Goal: Information Seeking & Learning: Learn about a topic

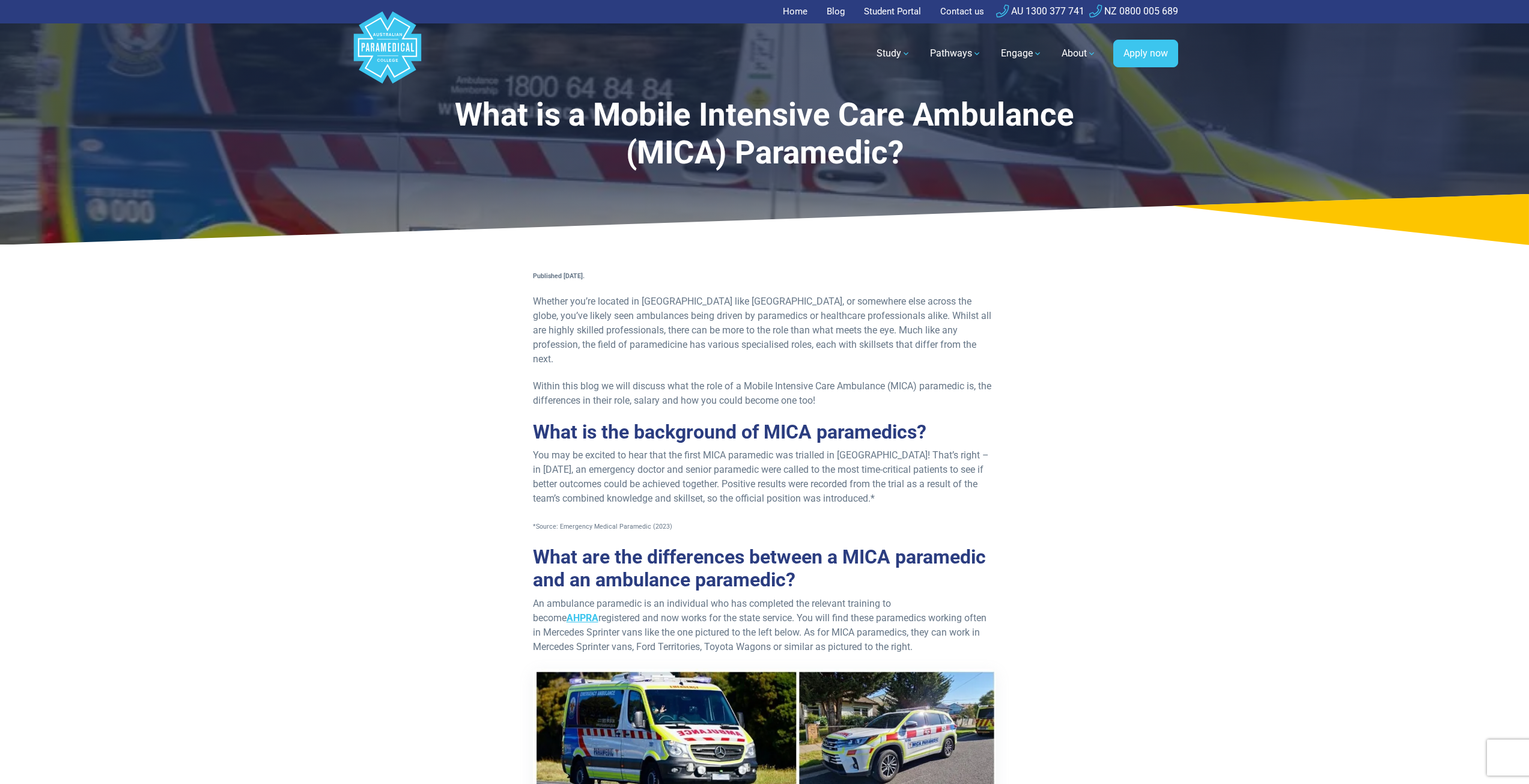
drag, startPoint x: 512, startPoint y: 361, endPoint x: 527, endPoint y: 372, distance: 18.6
drag, startPoint x: 534, startPoint y: 374, endPoint x: 545, endPoint y: 381, distance: 13.0
drag, startPoint x: 545, startPoint y: 381, endPoint x: 514, endPoint y: 412, distance: 43.8
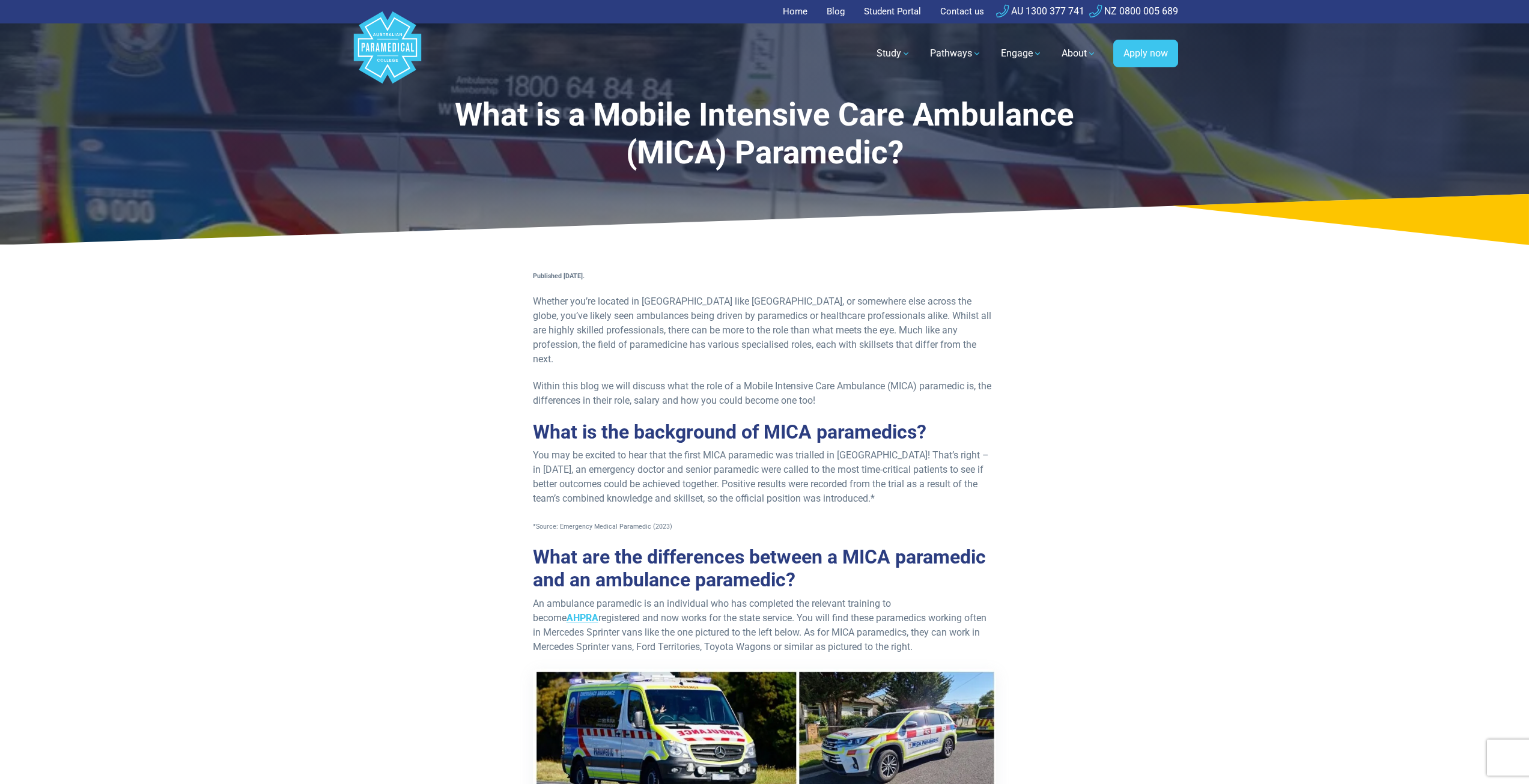
drag, startPoint x: 516, startPoint y: 409, endPoint x: 490, endPoint y: 416, distance: 26.9
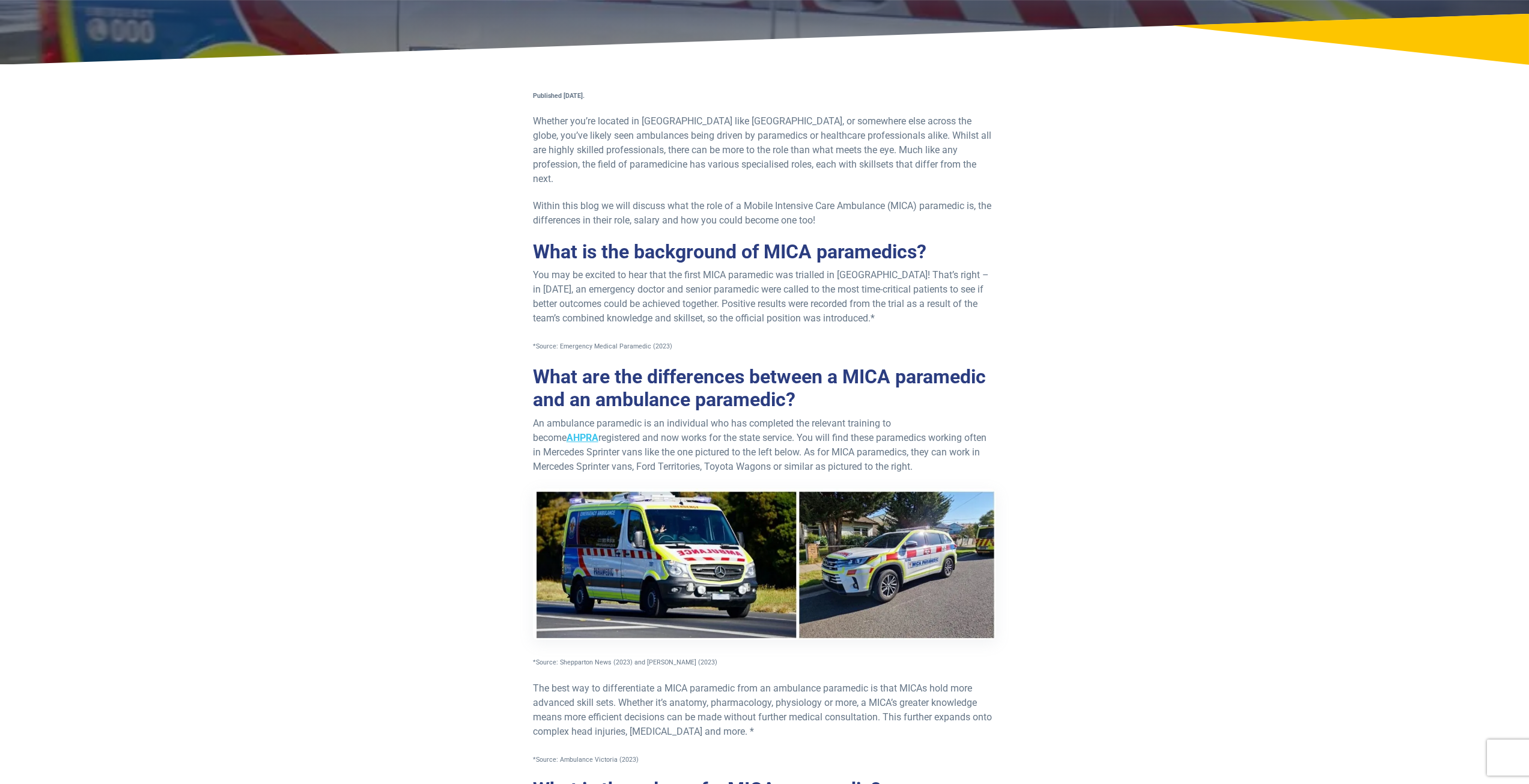
scroll to position [300, 0]
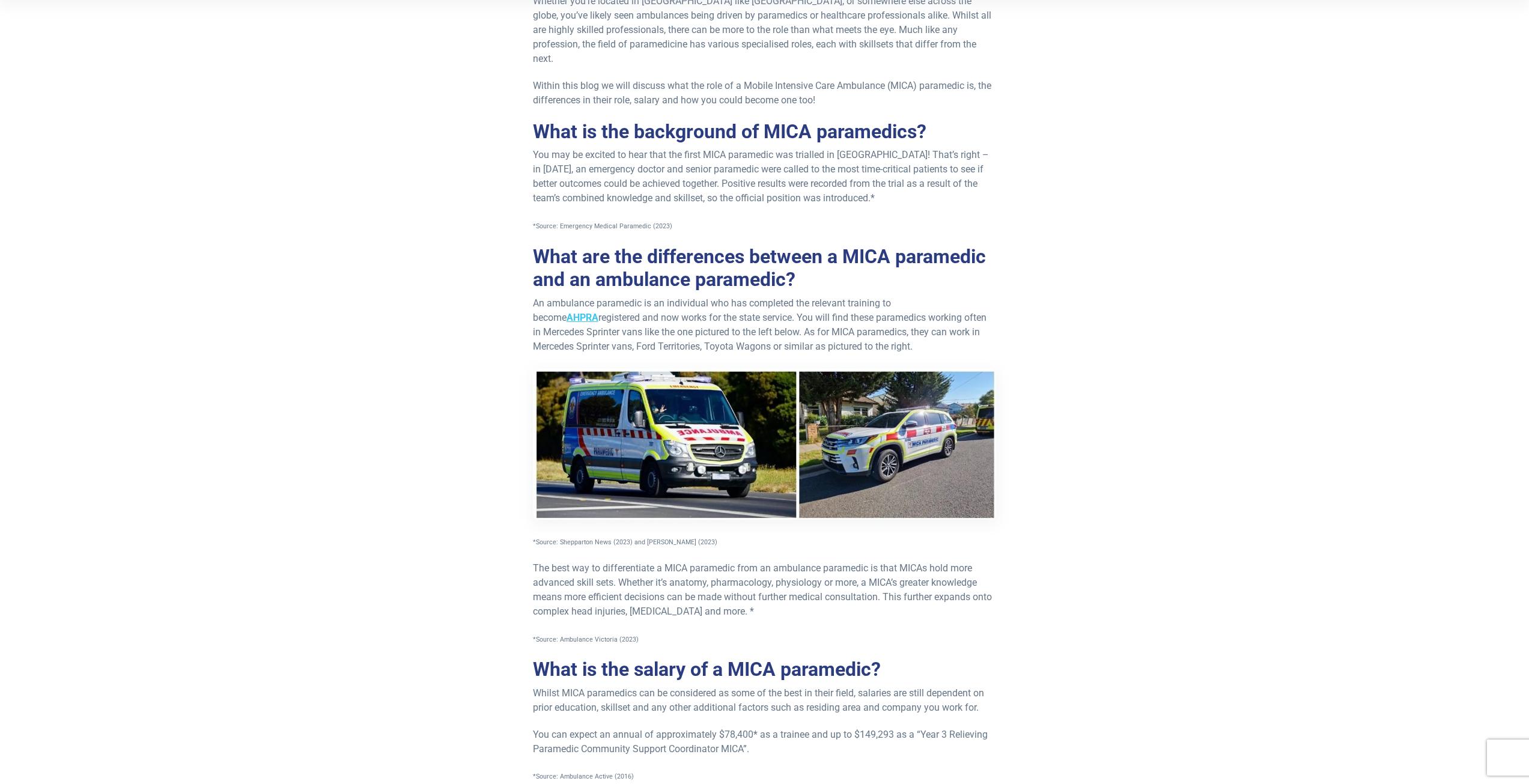
drag, startPoint x: 483, startPoint y: 654, endPoint x: 428, endPoint y: 666, distance: 56.3
click at [424, 667] on div "Published 22nd September, 2023. Whether you’re located in Australia like us, or…" at bounding box center [765, 624] width 717 height 1312
drag, startPoint x: 528, startPoint y: 642, endPoint x: 494, endPoint y: 515, distance: 131.5
click at [508, 636] on div "Published 22nd September, 2023. Whether you’re located in Australia like us, or…" at bounding box center [765, 624] width 717 height 1312
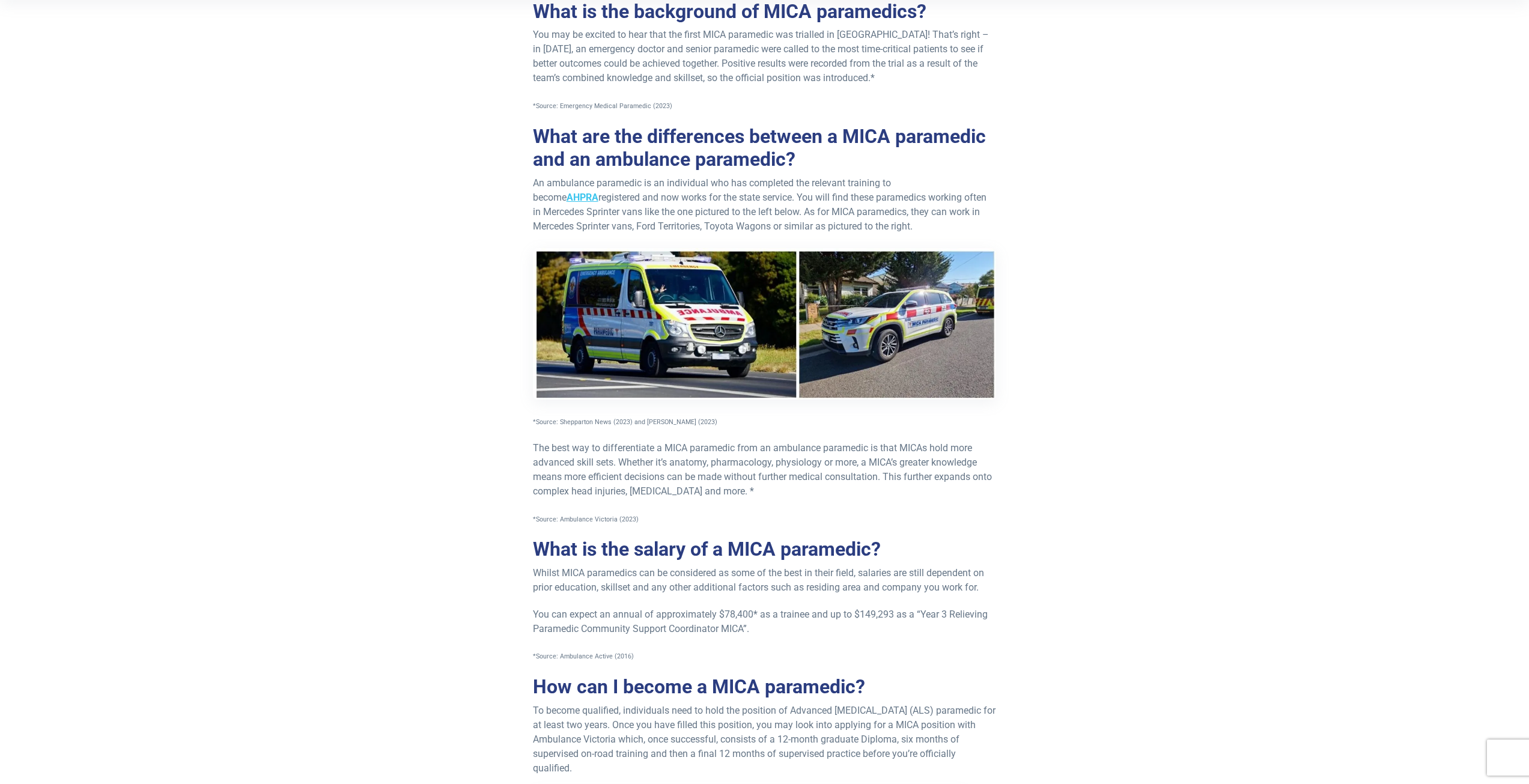
scroll to position [481, 0]
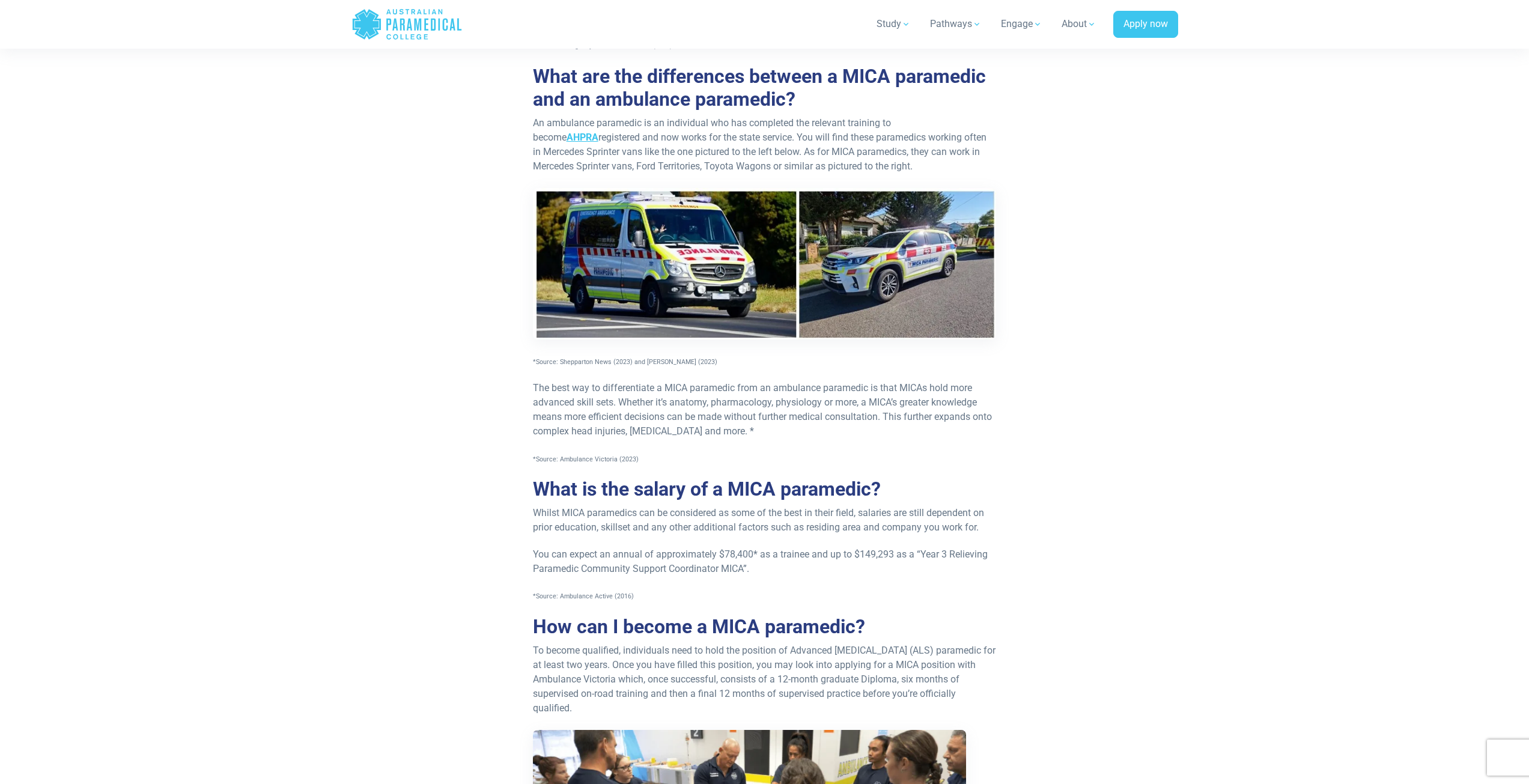
drag, startPoint x: 528, startPoint y: 497, endPoint x: 518, endPoint y: 503, distance: 11.7
drag, startPoint x: 518, startPoint y: 503, endPoint x: 512, endPoint y: 518, distance: 16.2
click at [486, 522] on div "Published 22nd September, 2023. Whether you’re located in Australia like us, or…" at bounding box center [765, 444] width 717 height 1312
drag, startPoint x: 520, startPoint y: 529, endPoint x: 487, endPoint y: 534, distance: 33.4
click at [487, 534] on div "Published 22nd September, 2023. Whether you’re located in Australia like us, or…" at bounding box center [765, 444] width 717 height 1312
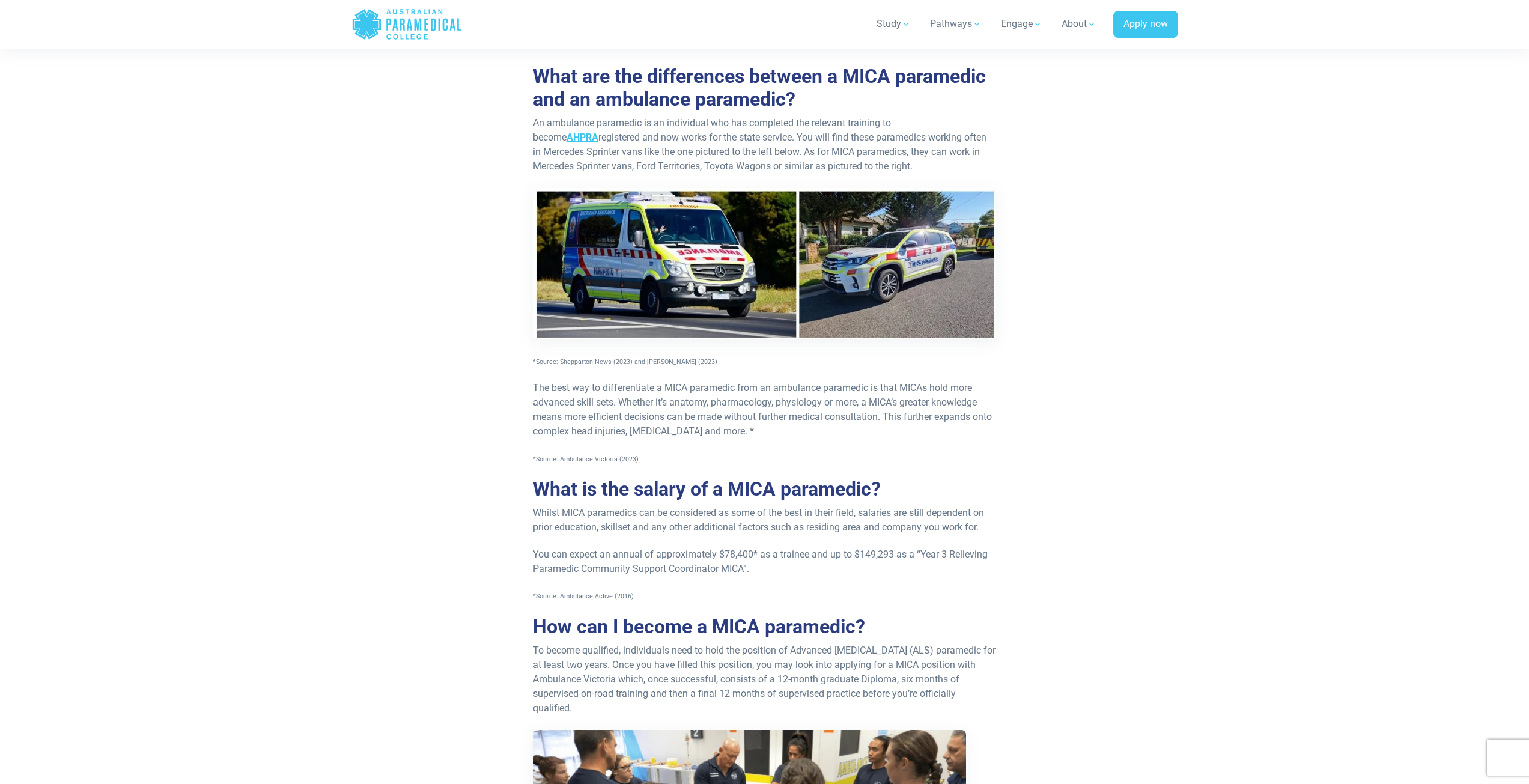
scroll to position [721, 0]
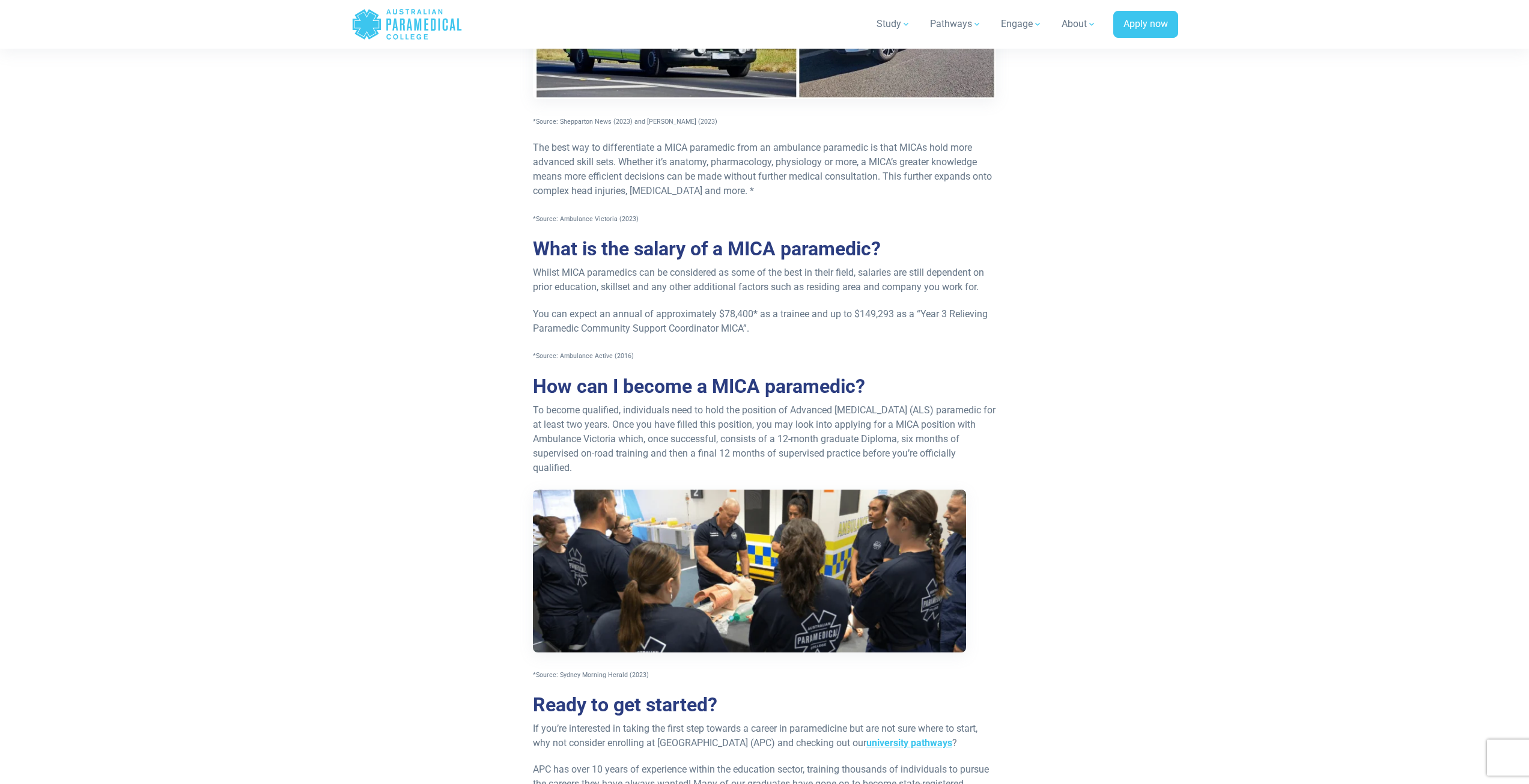
drag, startPoint x: 755, startPoint y: 447, endPoint x: 693, endPoint y: 460, distance: 63.3
click at [693, 460] on p "To become qualified, individuals need to hold the position of Advanced Life Sup…" at bounding box center [765, 543] width 464 height 279
drag, startPoint x: 693, startPoint y: 460, endPoint x: 651, endPoint y: 463, distance: 42.1
click at [651, 463] on p "To become qualified, individuals need to hold the position of Advanced Life Sup…" at bounding box center [765, 543] width 464 height 279
drag, startPoint x: 522, startPoint y: 464, endPoint x: 506, endPoint y: 464, distance: 16.0
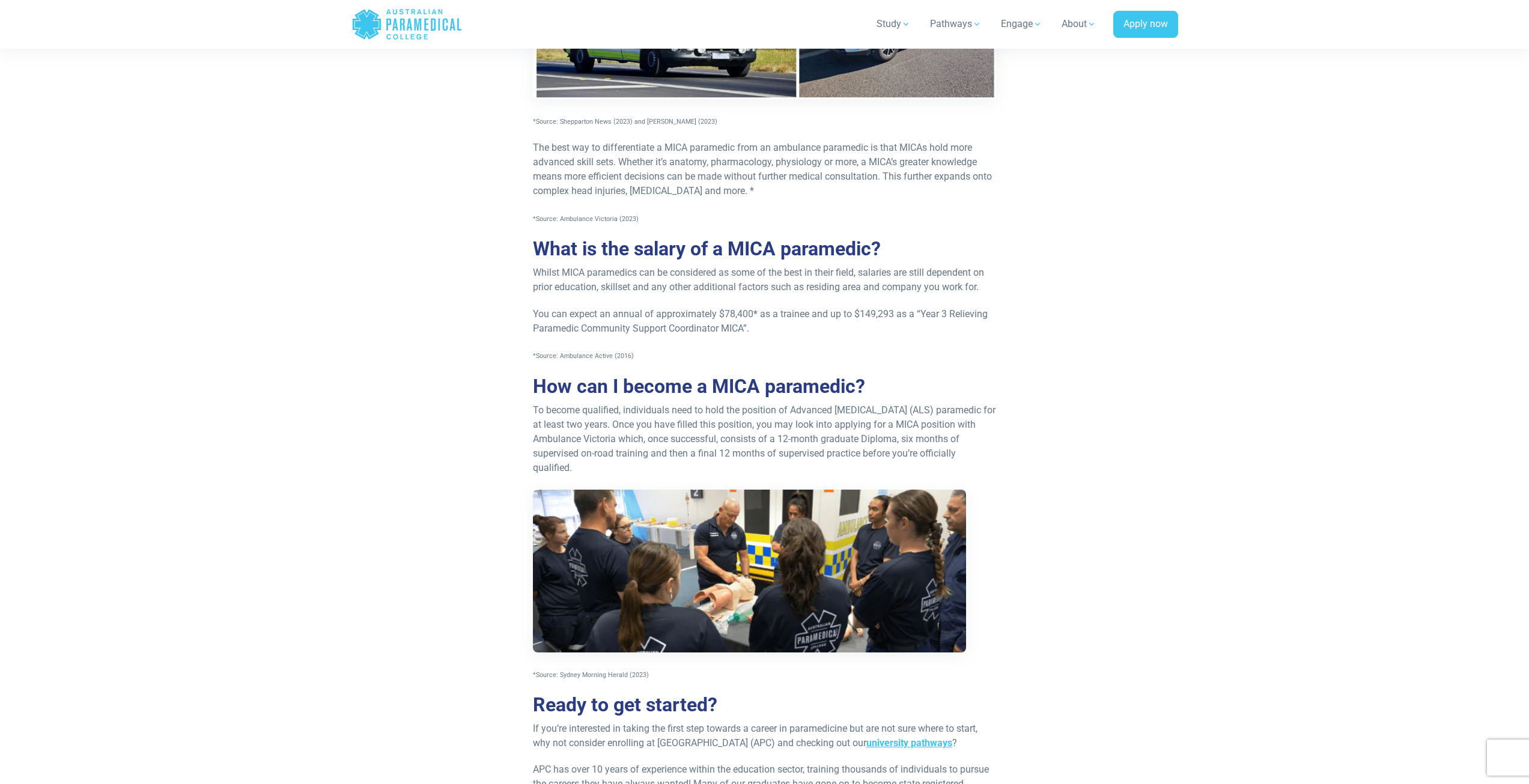
click at [503, 465] on div "Published 22nd September, 2023. Whether you’re located in Australia like us, or…" at bounding box center [765, 203] width 717 height 1312
drag, startPoint x: 527, startPoint y: 464, endPoint x: 489, endPoint y: 478, distance: 40.5
click at [489, 478] on div "Published 22nd September, 2023. Whether you’re located in Australia like us, or…" at bounding box center [765, 203] width 717 height 1312
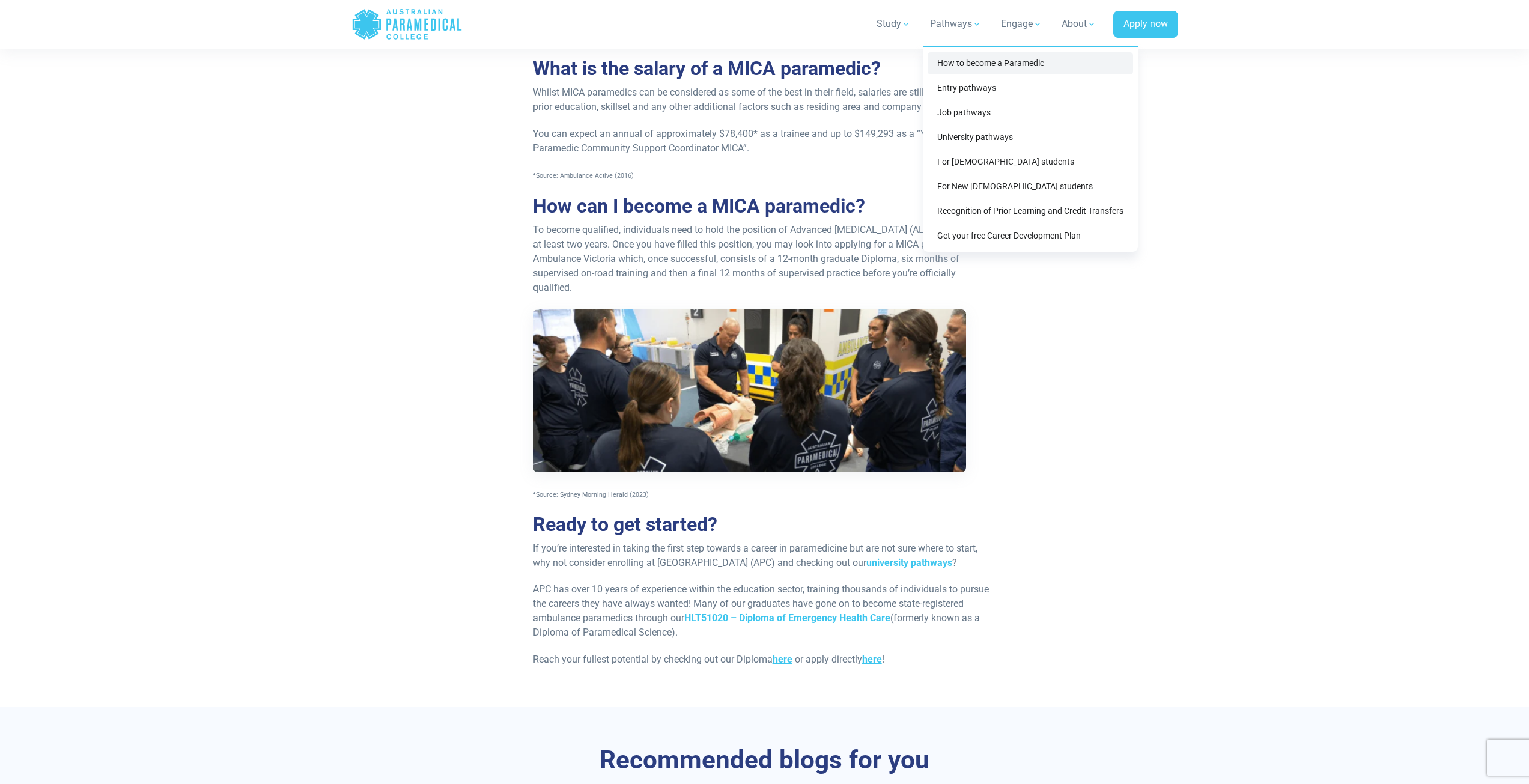
click at [1034, 68] on link "How to become a Paramedic" at bounding box center [1029, 63] width 205 height 22
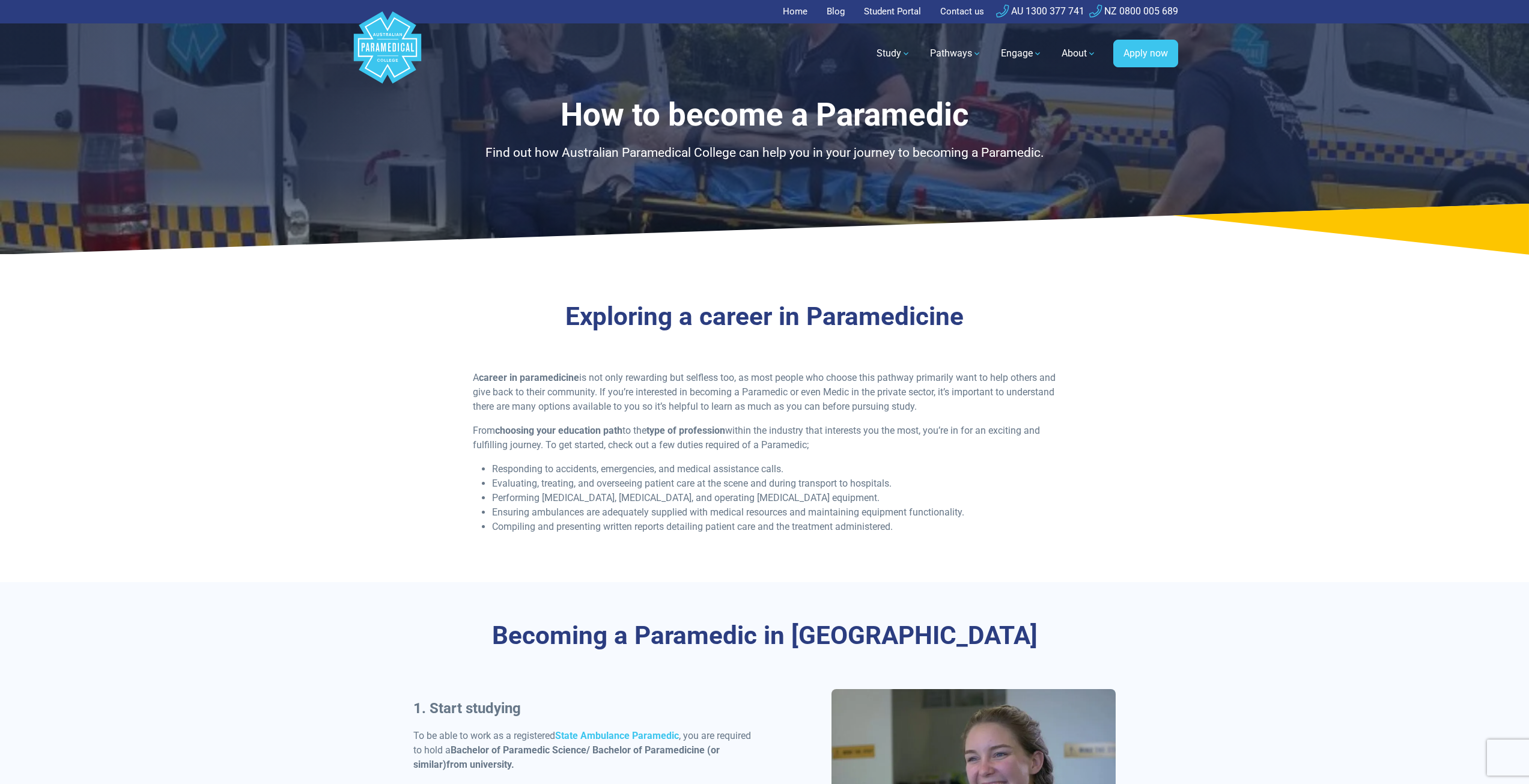
drag, startPoint x: 687, startPoint y: 505, endPoint x: 583, endPoint y: 528, distance: 106.5
click at [583, 528] on li "Compiling and presenting written reports detailing patient care and the treatme…" at bounding box center [774, 526] width 564 height 14
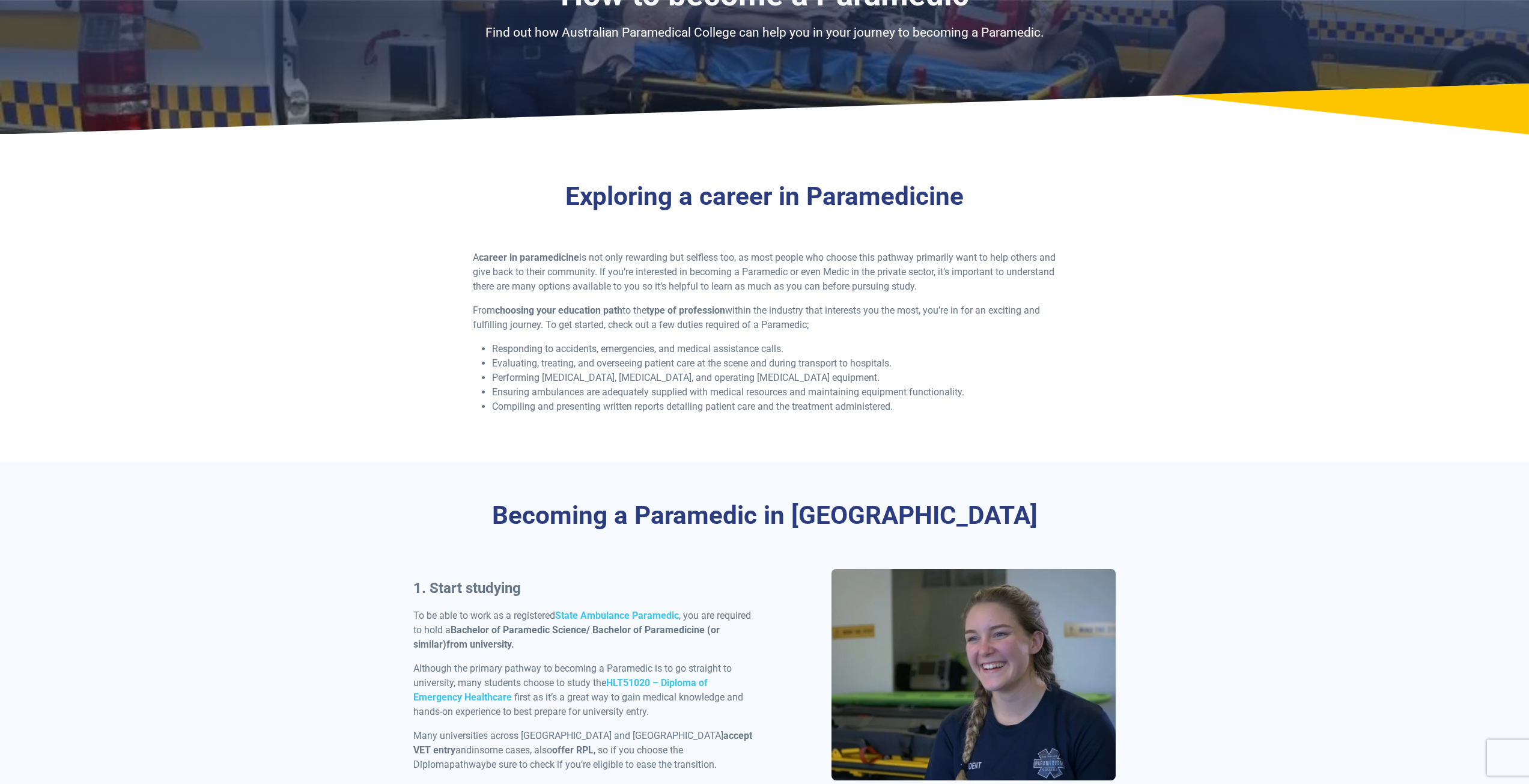
drag, startPoint x: 469, startPoint y: 458, endPoint x: 445, endPoint y: 454, distance: 24.3
click at [445, 454] on div "Exploring a career in Paramedicine A career in paramedicine is not only rewardi…" at bounding box center [765, 302] width 841 height 319
drag, startPoint x: 485, startPoint y: 440, endPoint x: 433, endPoint y: 446, distance: 52.3
click at [433, 446] on div "Exploring a career in Paramedicine A career in paramedicine is not only rewardi…" at bounding box center [765, 302] width 841 height 319
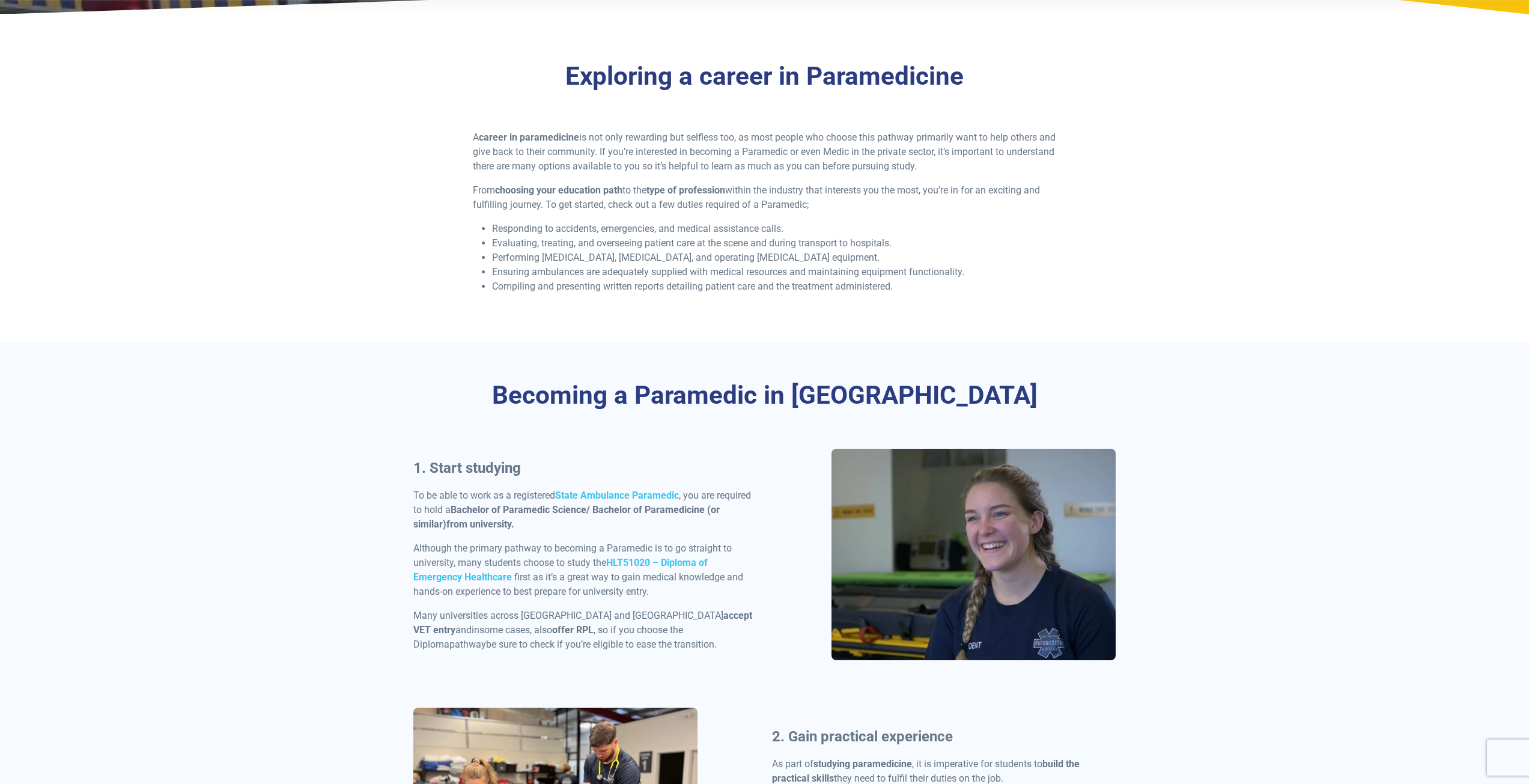
scroll to position [300, 0]
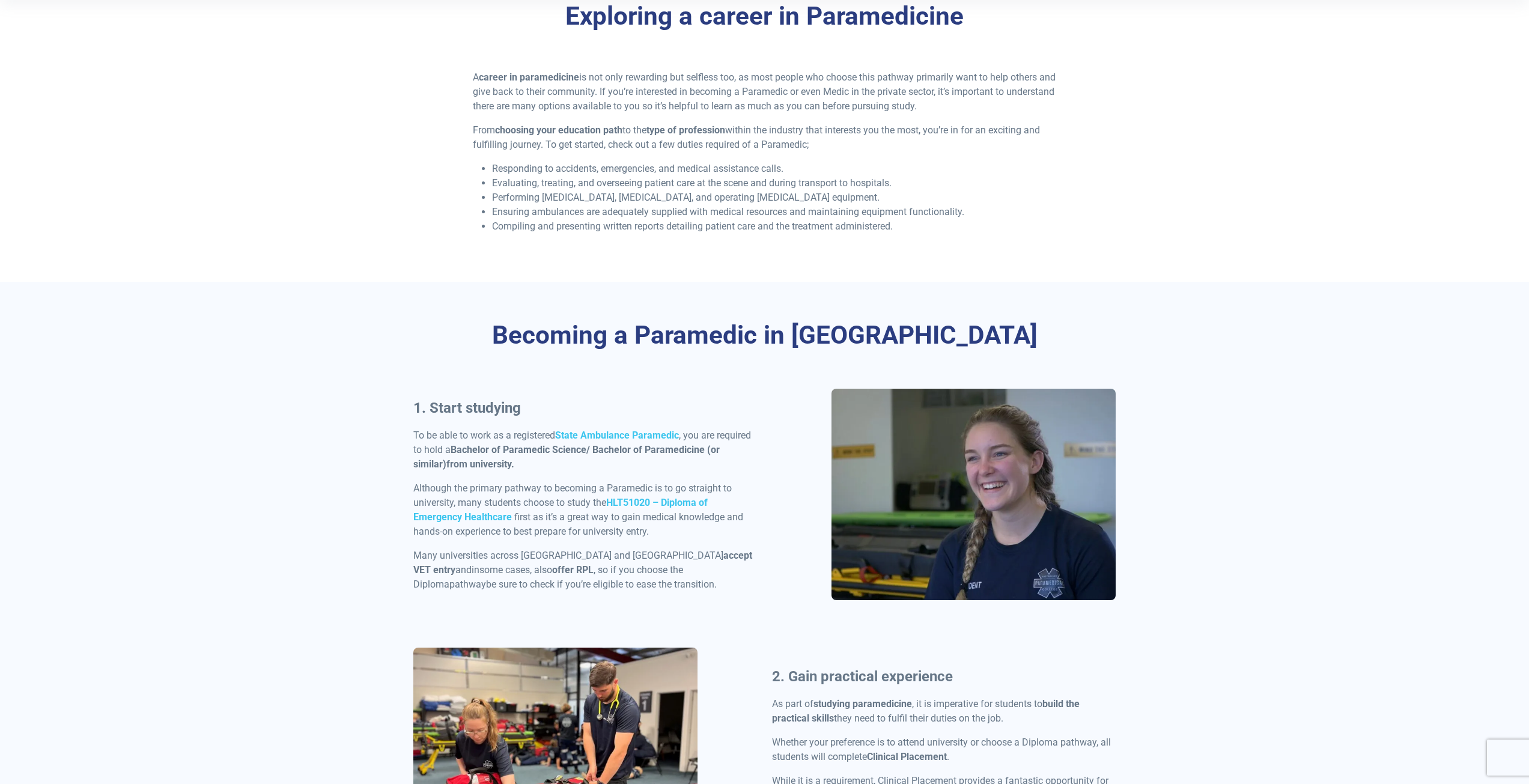
drag, startPoint x: 404, startPoint y: 392, endPoint x: 362, endPoint y: 400, distance: 42.8
click at [362, 400] on div "Becoming a Paramedic in Australia 1. Start studying To be able to work as a reg…" at bounding box center [765, 723] width 841 height 884
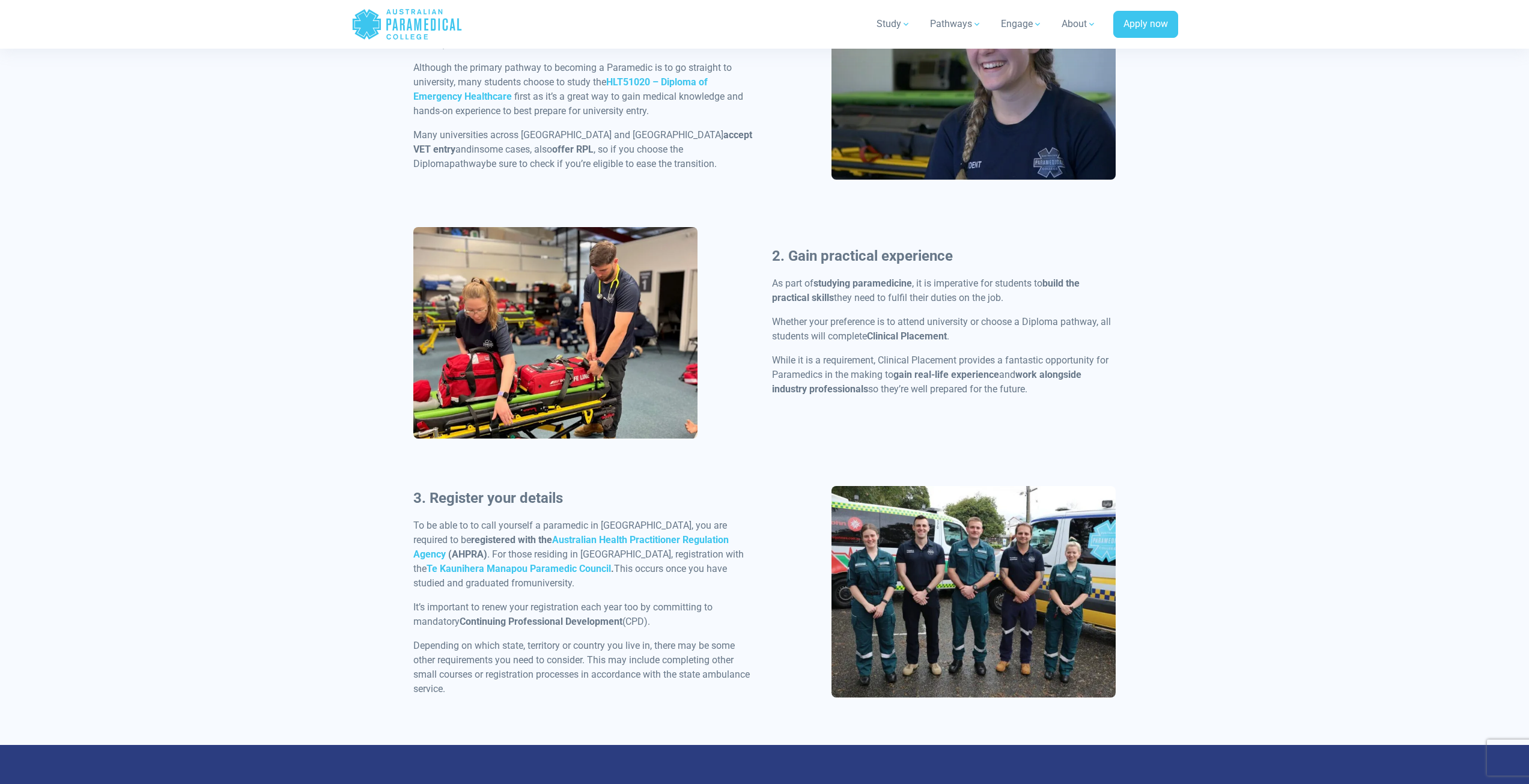
scroll to position [541, 0]
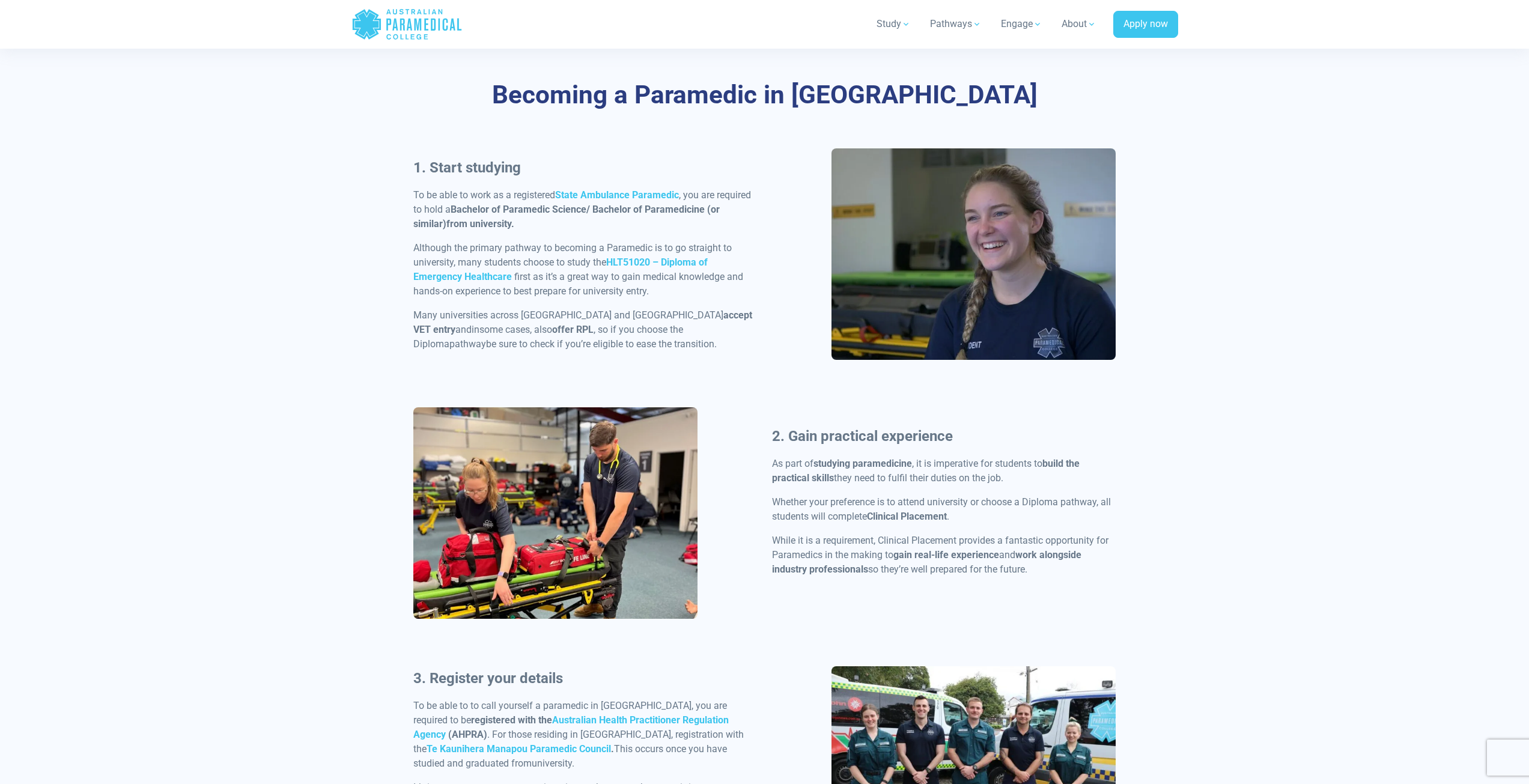
click at [497, 209] on strong "Bachelor of Paramedic Science/ Bachelor of Paramedicine (or similar)" at bounding box center [566, 216] width 306 height 26
click at [588, 215] on strong "Bachelor of Paramedic Science/ Bachelor of Paramedicine (or similar)" at bounding box center [566, 216] width 306 height 26
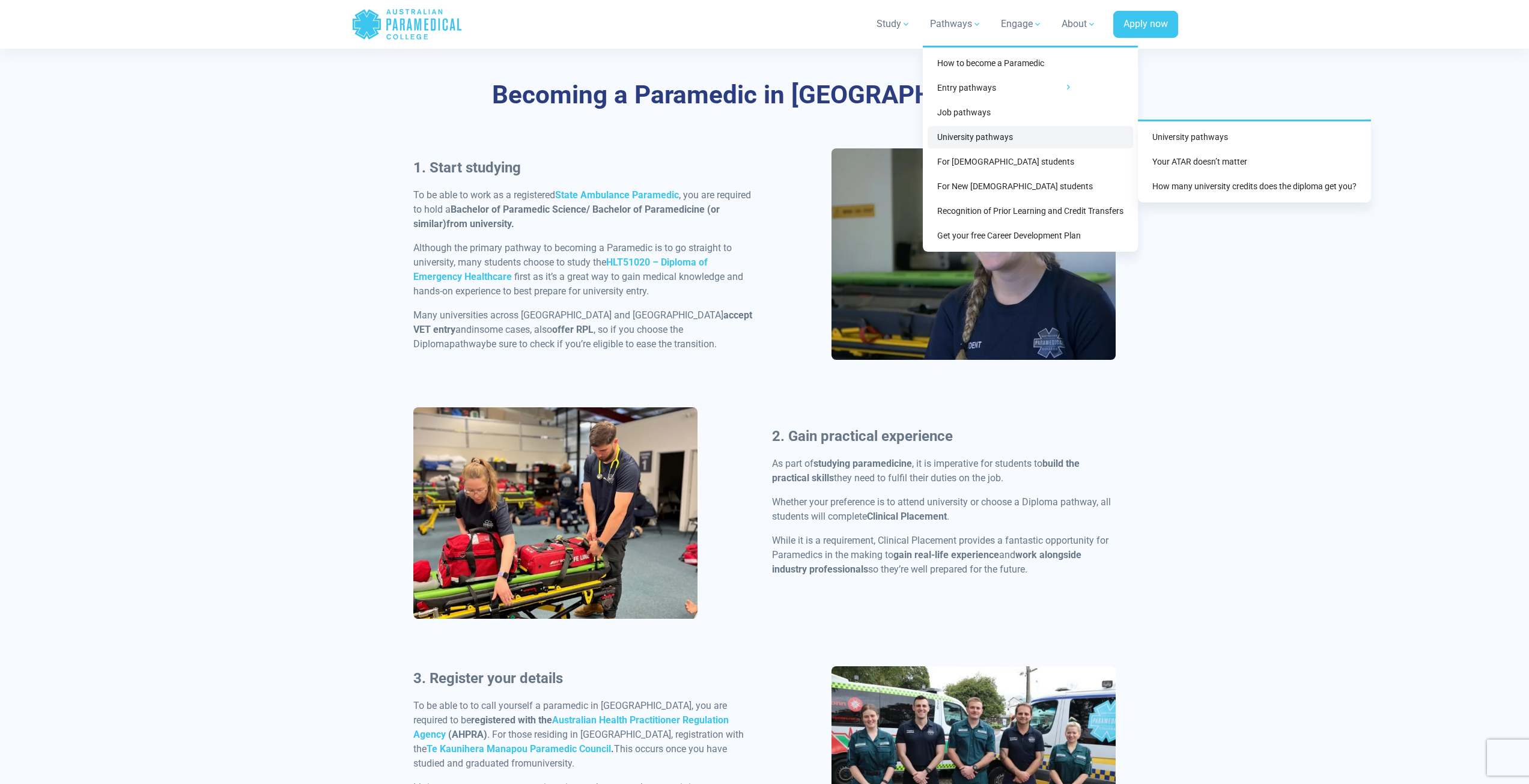
click at [1034, 138] on link "University pathways" at bounding box center [1029, 136] width 205 height 22
click at [950, 137] on link "University pathways" at bounding box center [1029, 136] width 205 height 22
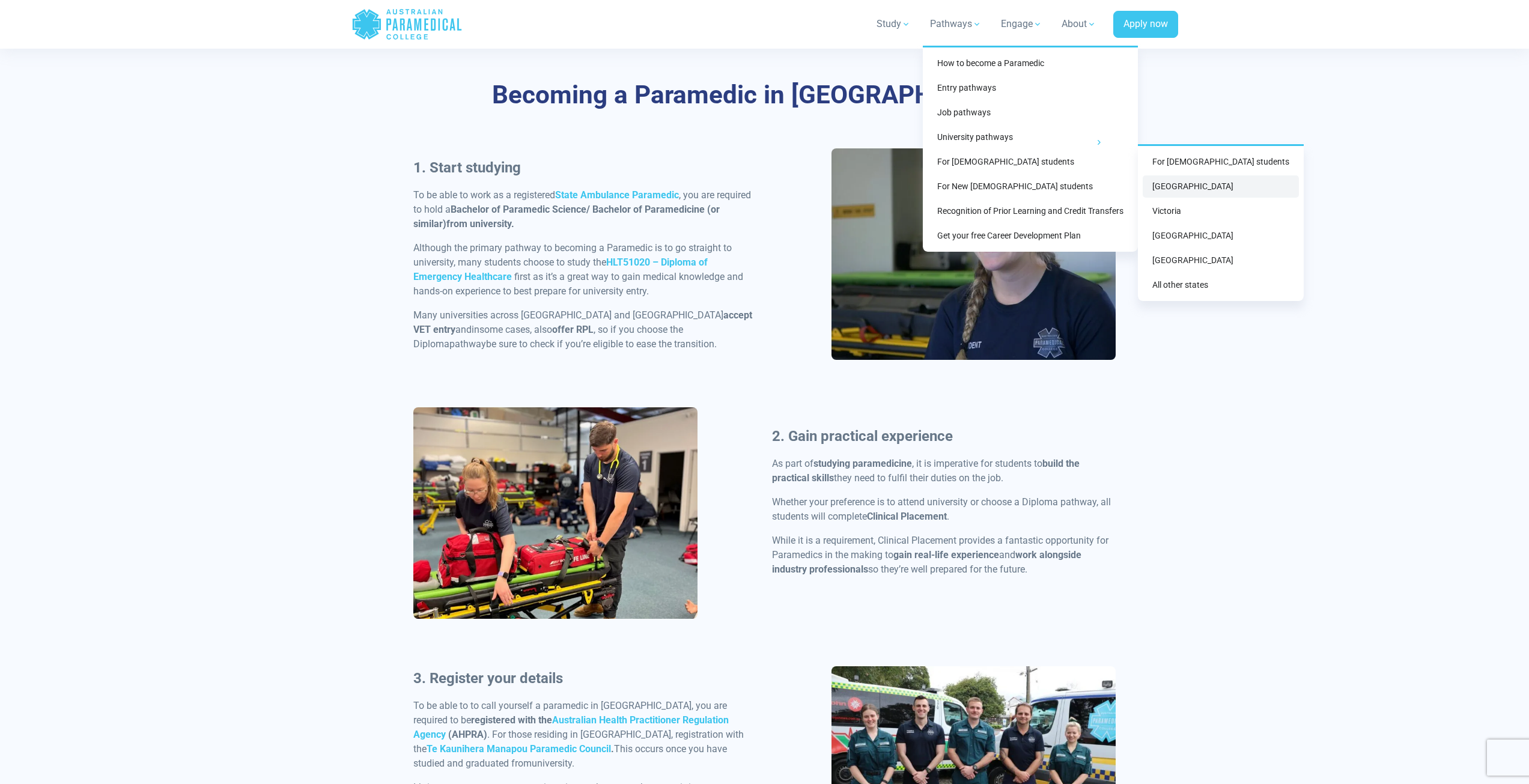
click at [1176, 185] on link "[GEOGRAPHIC_DATA]" at bounding box center [1221, 186] width 156 height 22
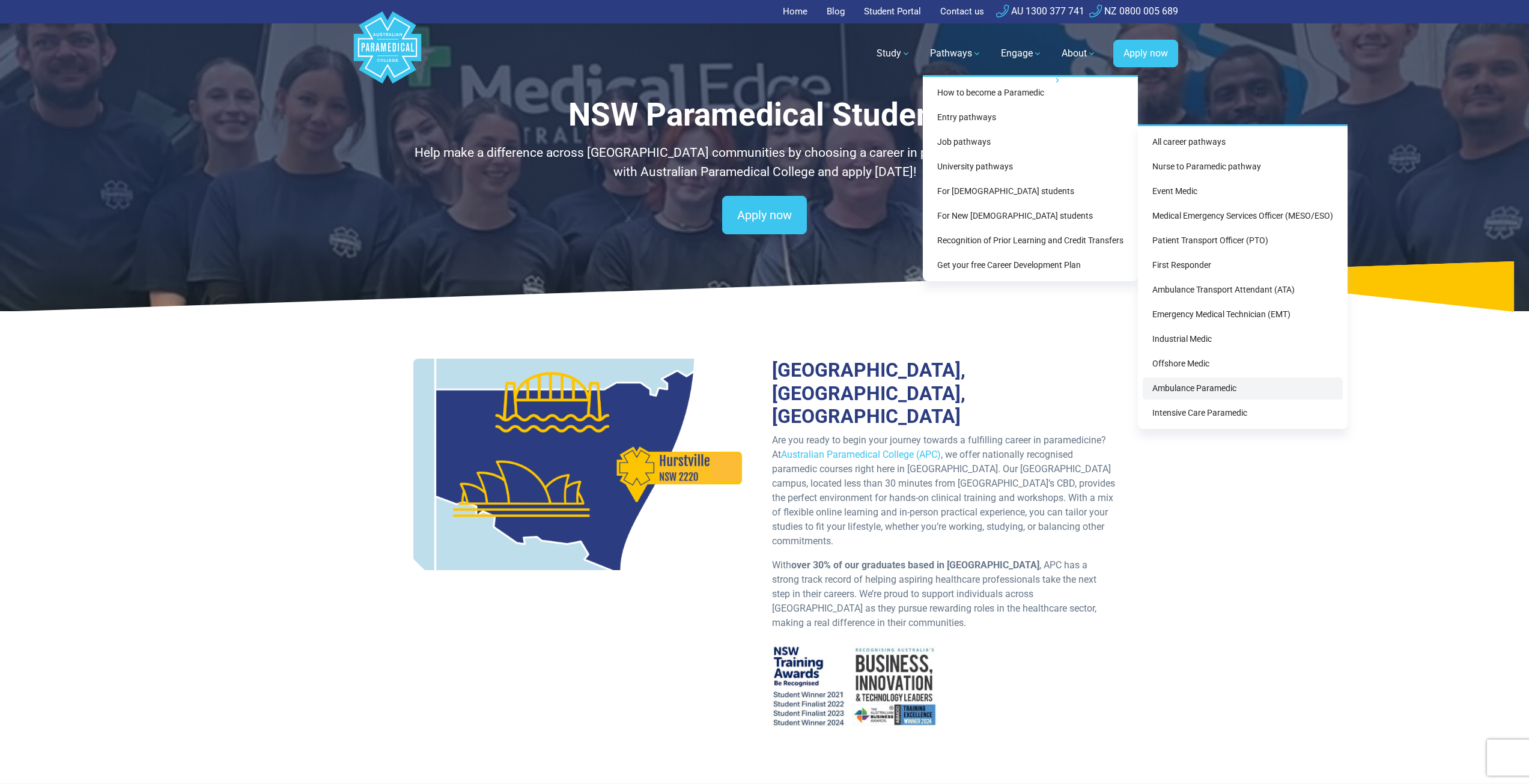
click at [1226, 390] on link "Ambulance Paramedic" at bounding box center [1243, 387] width 200 height 22
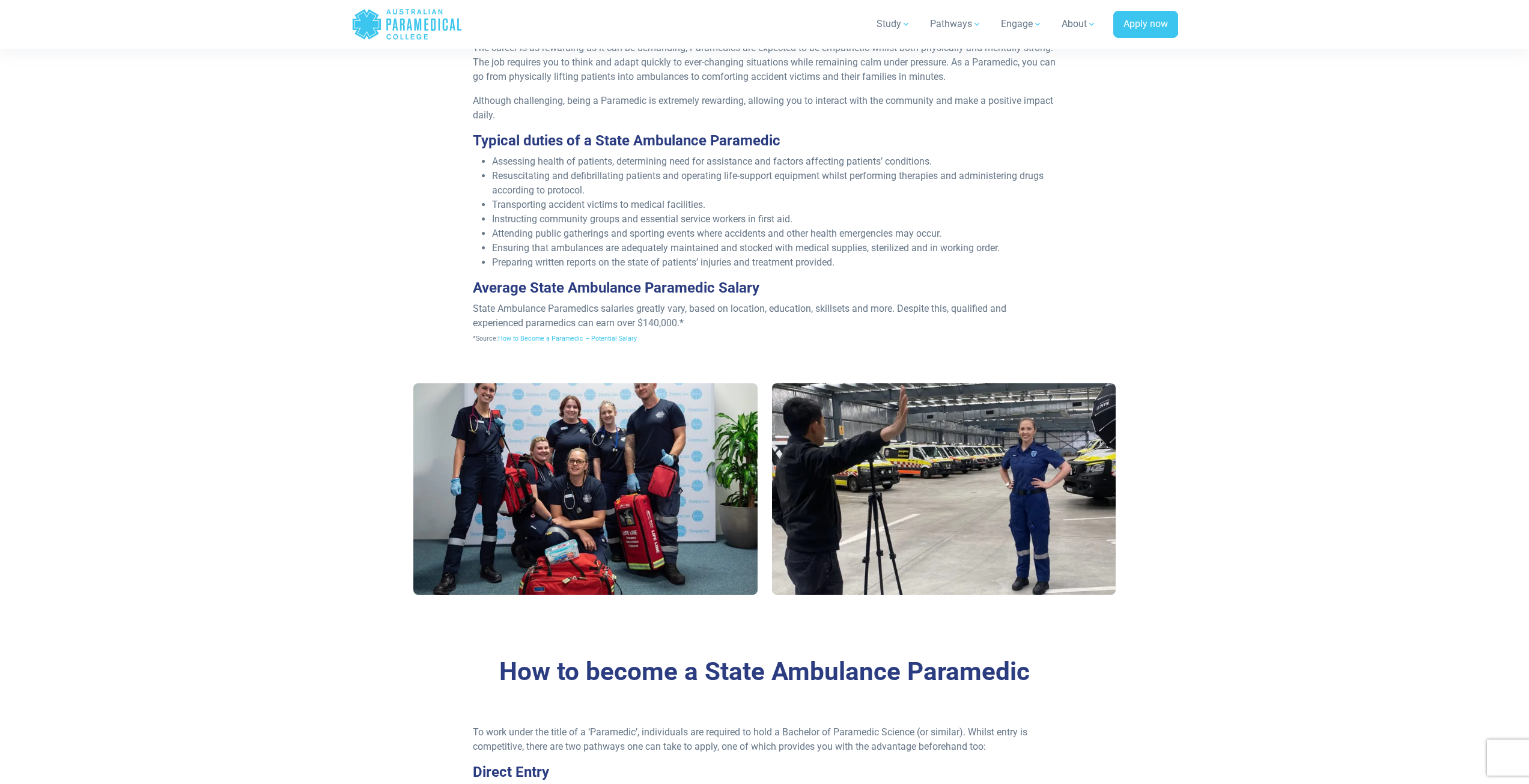
scroll to position [721, 0]
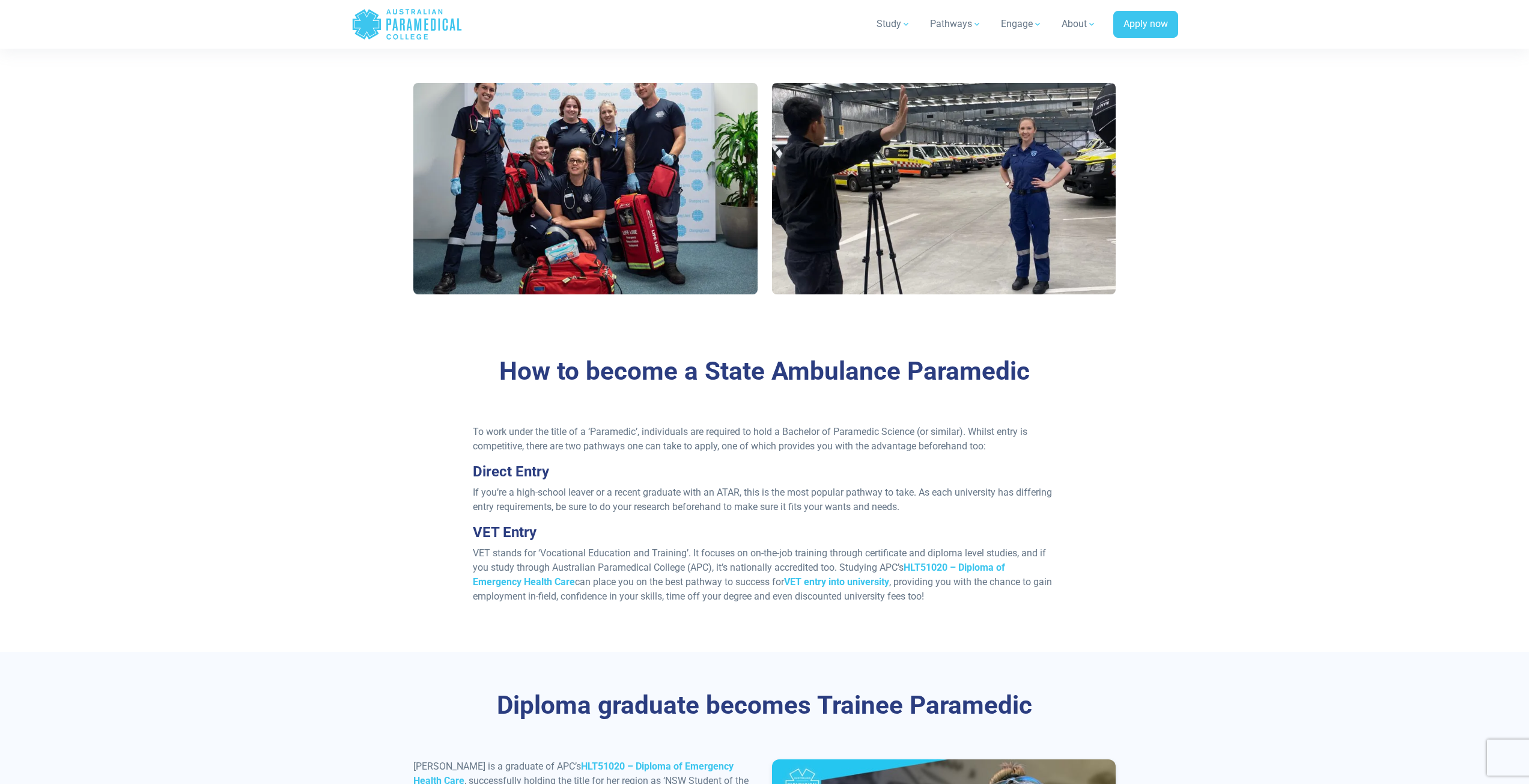
drag, startPoint x: 740, startPoint y: 458, endPoint x: 708, endPoint y: 460, distance: 32.1
click at [708, 464] on h3 "Direct Entry" at bounding box center [764, 472] width 583 height 17
drag, startPoint x: 658, startPoint y: 446, endPoint x: 622, endPoint y: 444, distance: 36.1
click at [622, 444] on div "To work under the title of a ‘Paramedic’, individuals are required to hold a Ba…" at bounding box center [764, 519] width 598 height 189
drag, startPoint x: 622, startPoint y: 444, endPoint x: 585, endPoint y: 444, distance: 37.0
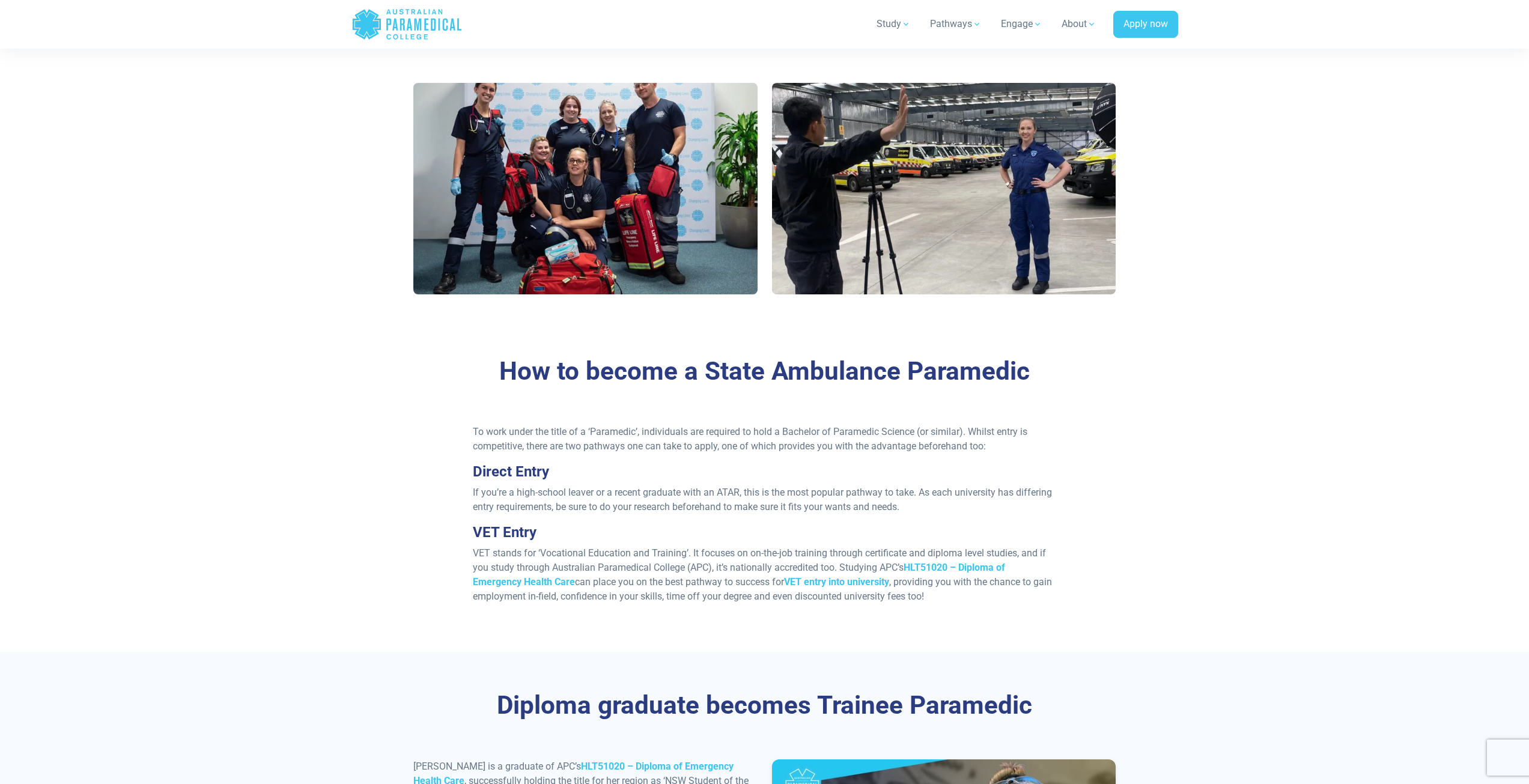
click at [585, 444] on div "To work under the title of a ‘Paramedic’, individuals are required to hold a Ba…" at bounding box center [764, 519] width 598 height 189
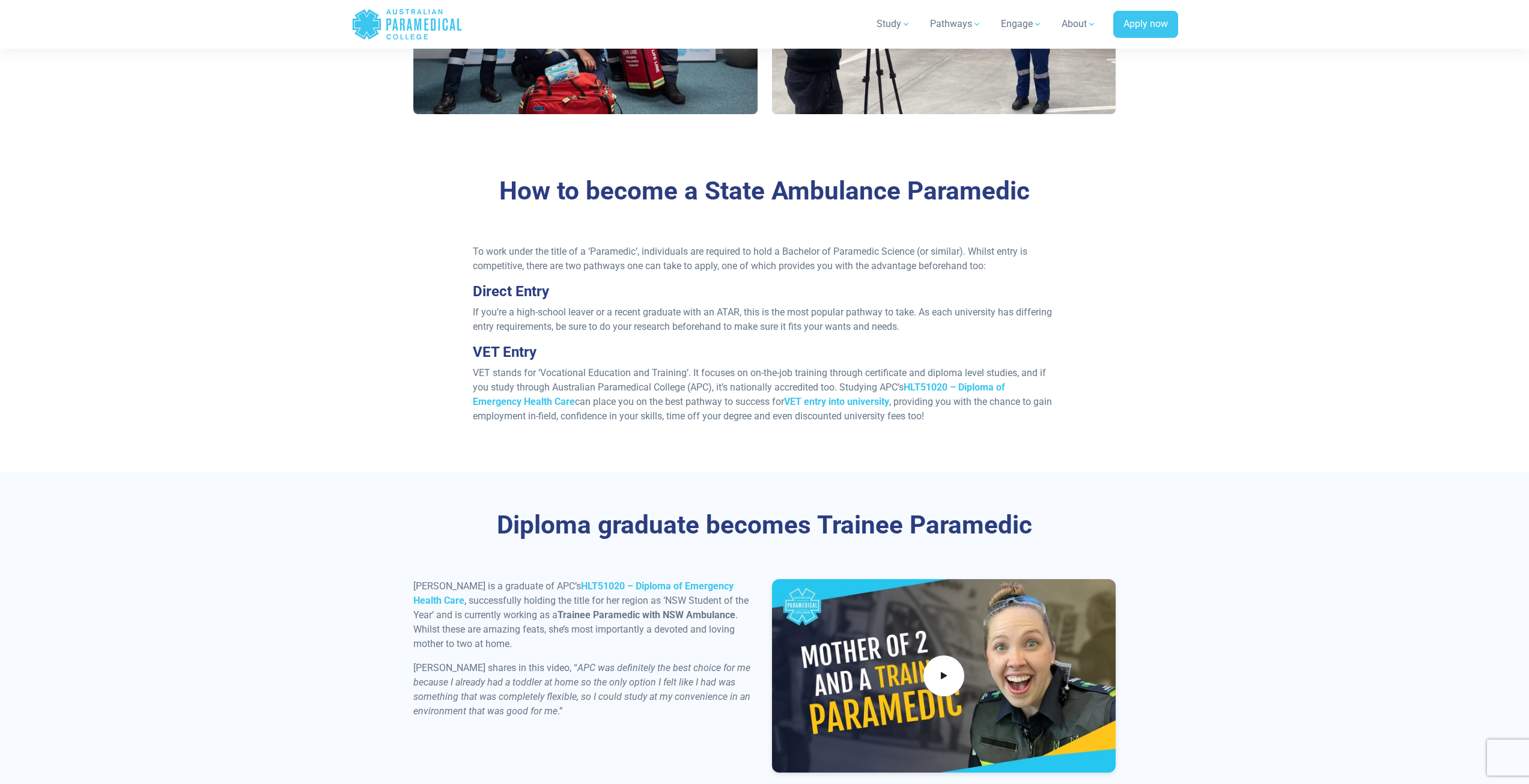
scroll to position [1021, 0]
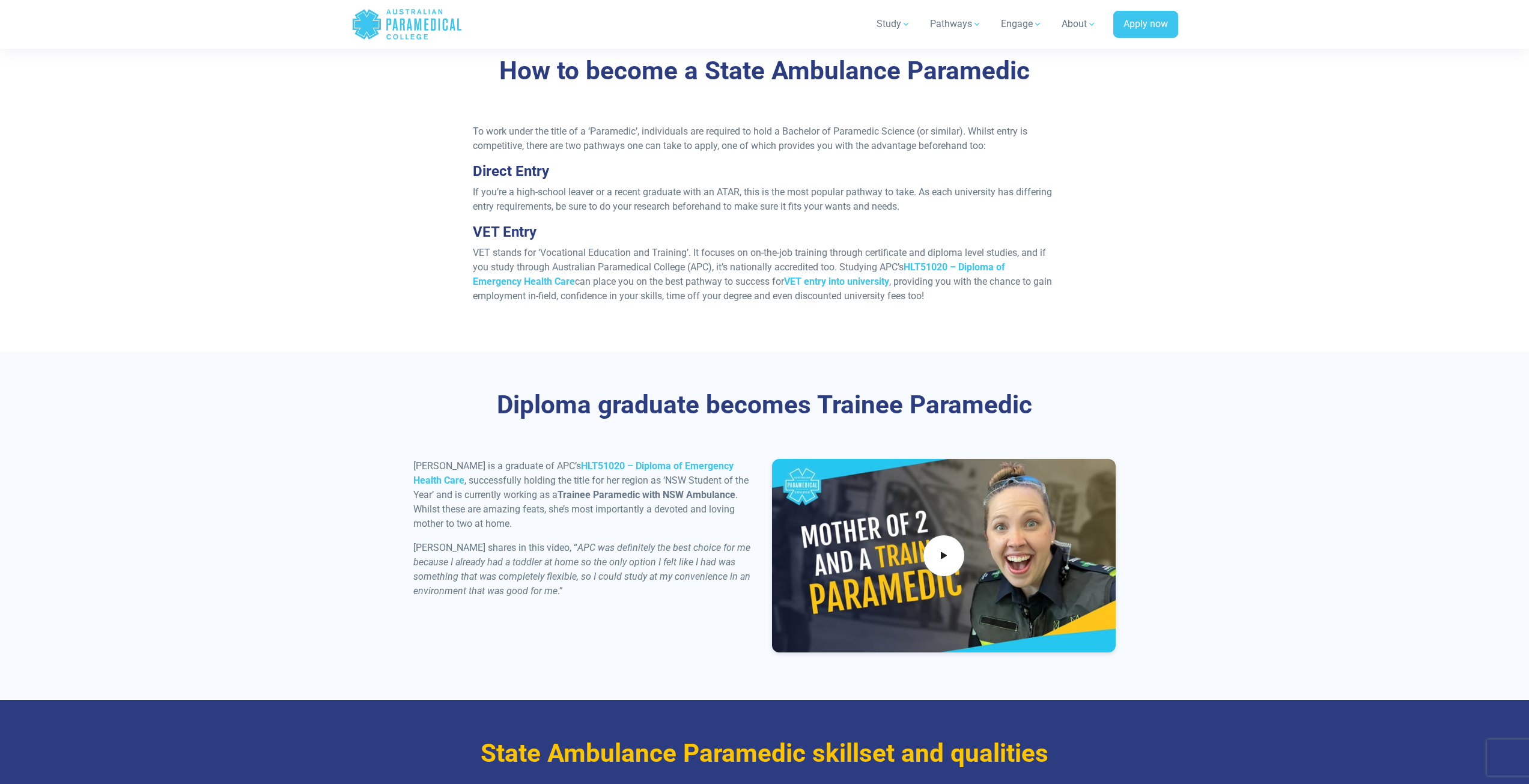
drag, startPoint x: 746, startPoint y: 427, endPoint x: 726, endPoint y: 423, distance: 20.4
click at [726, 423] on div "Diploma graduate becomes Trainee Paramedic [PERSON_NAME] is a graduate of APC’s…" at bounding box center [765, 525] width 841 height 348
drag, startPoint x: 763, startPoint y: 421, endPoint x: 745, endPoint y: 422, distance: 18.0
click at [745, 422] on div "Diploma graduate becomes Trainee Paramedic [PERSON_NAME] is a graduate of APC’s…" at bounding box center [765, 525] width 841 height 348
